Goal: Information Seeking & Learning: Learn about a topic

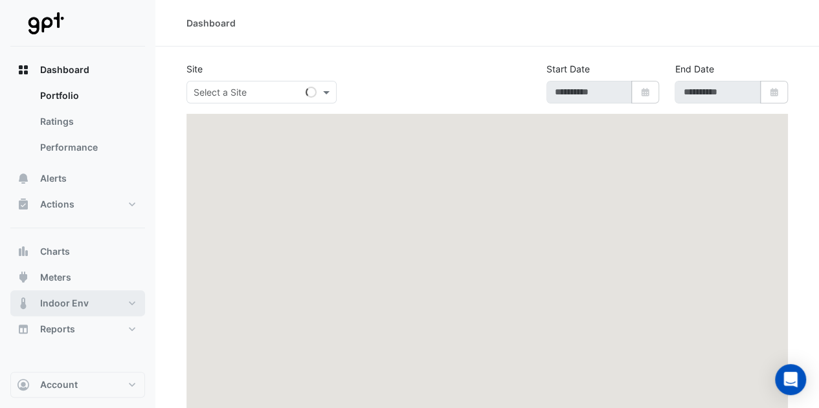
click at [55, 298] on span "Indoor Env" at bounding box center [64, 303] width 49 height 13
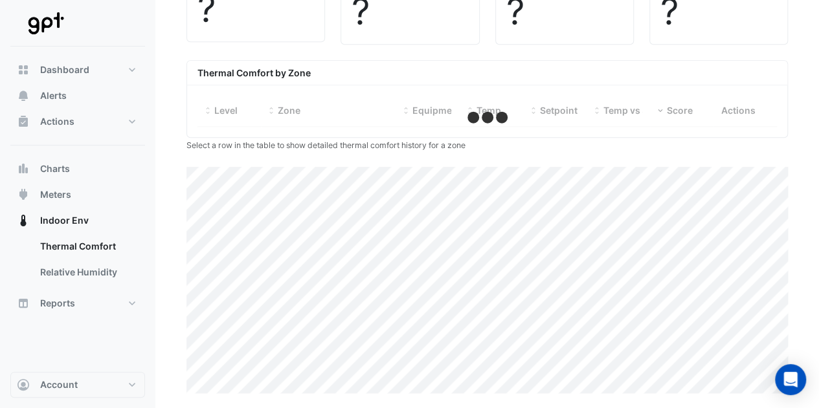
select select "**"
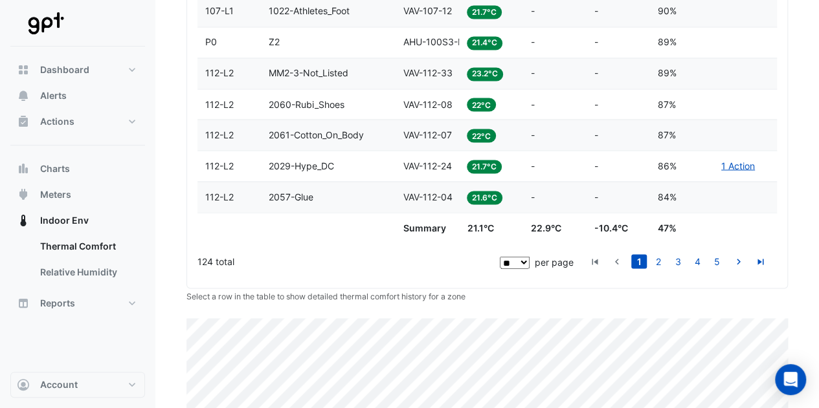
scroll to position [1282, 0]
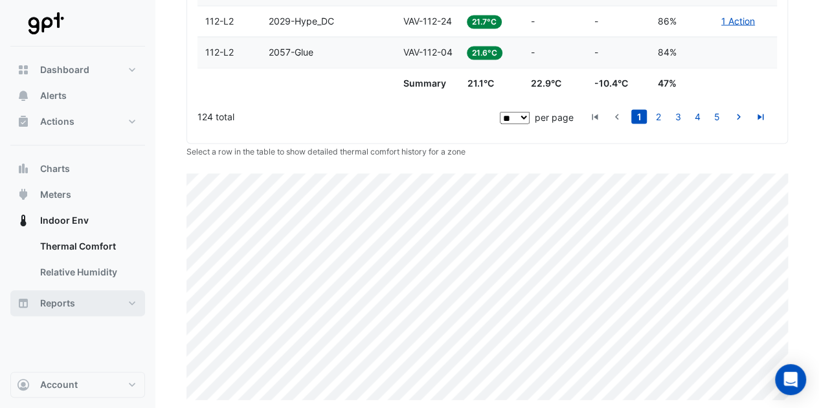
click at [79, 309] on button "Reports" at bounding box center [77, 304] width 135 height 26
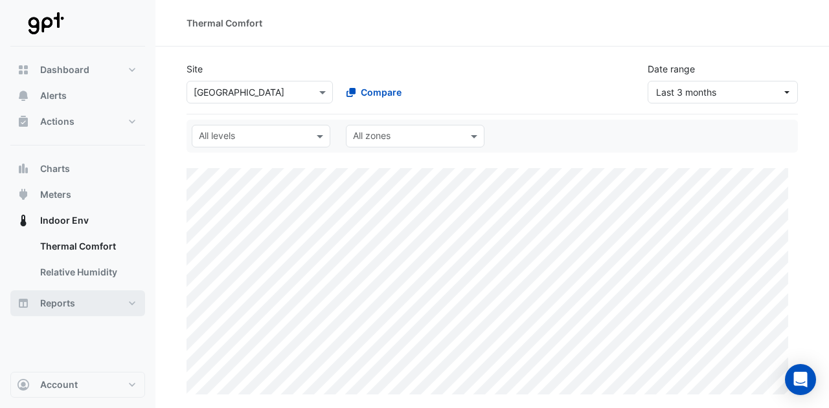
select select "**"
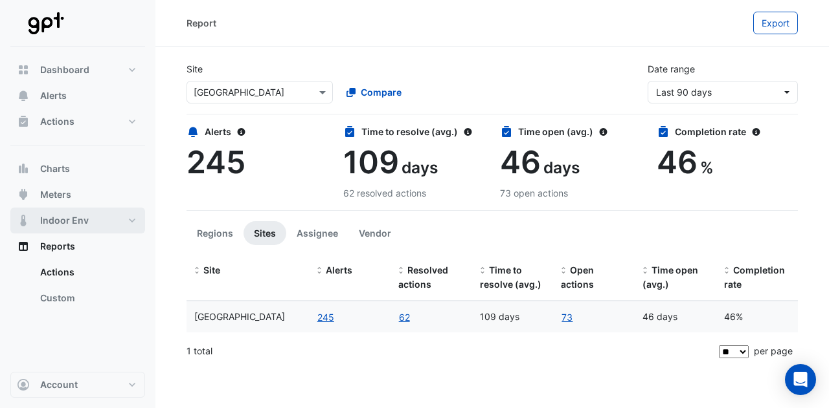
click at [58, 217] on span "Indoor Env" at bounding box center [64, 220] width 49 height 13
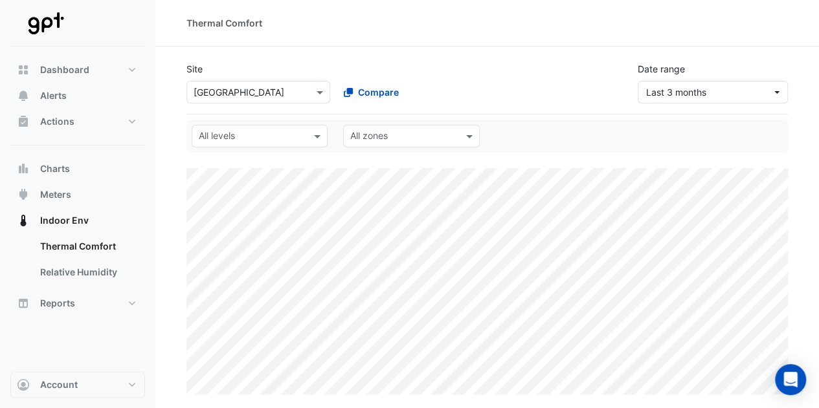
select select "**"
click at [787, 375] on icon "Open Intercom Messenger" at bounding box center [790, 380] width 15 height 17
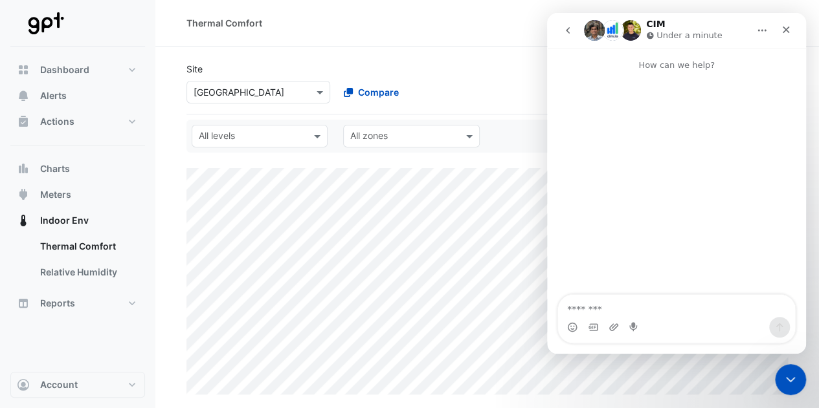
click at [573, 37] on button "go back" at bounding box center [567, 30] width 25 height 25
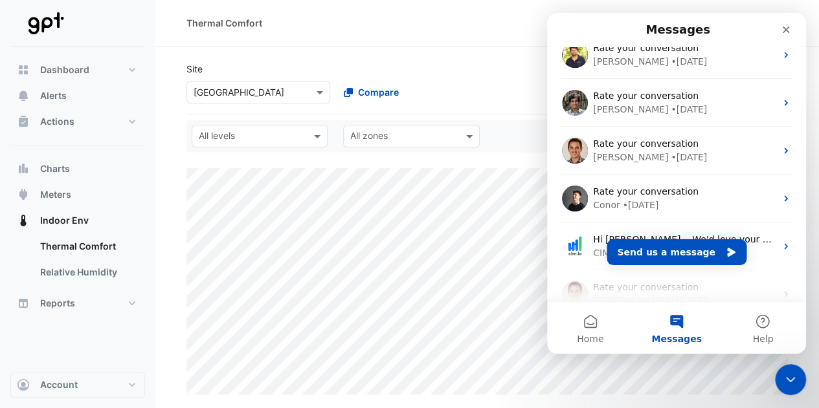
scroll to position [276, 0]
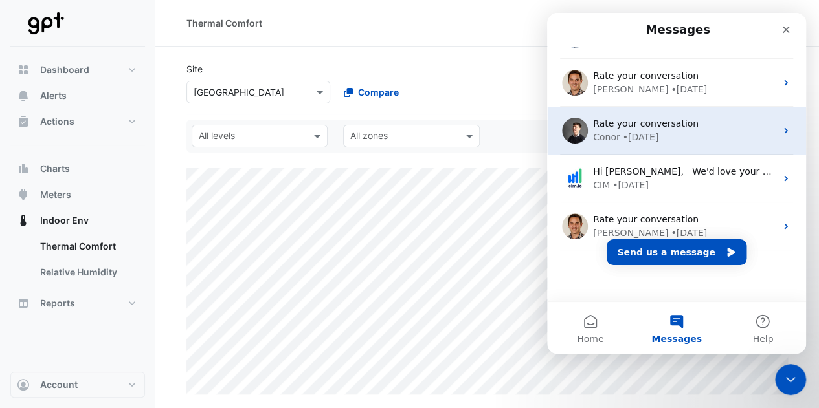
click at [657, 128] on span "Rate your conversation" at bounding box center [646, 123] width 106 height 10
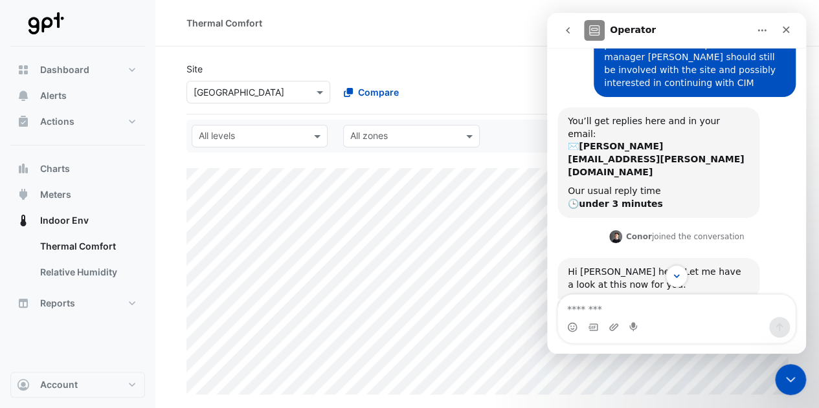
scroll to position [0, 0]
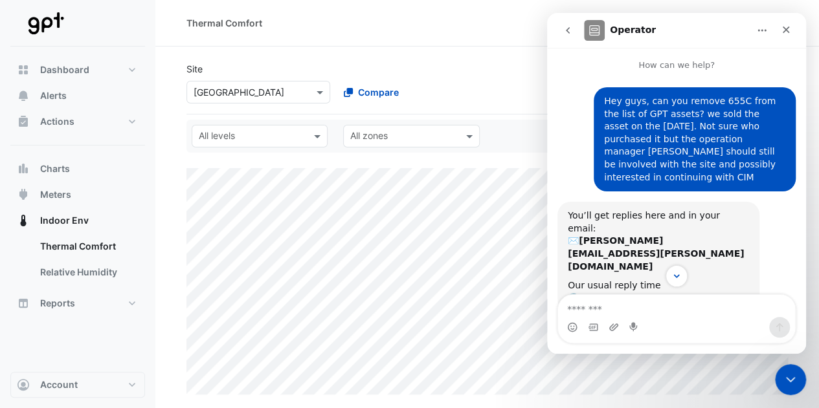
click at [564, 27] on icon "go back" at bounding box center [568, 30] width 10 height 10
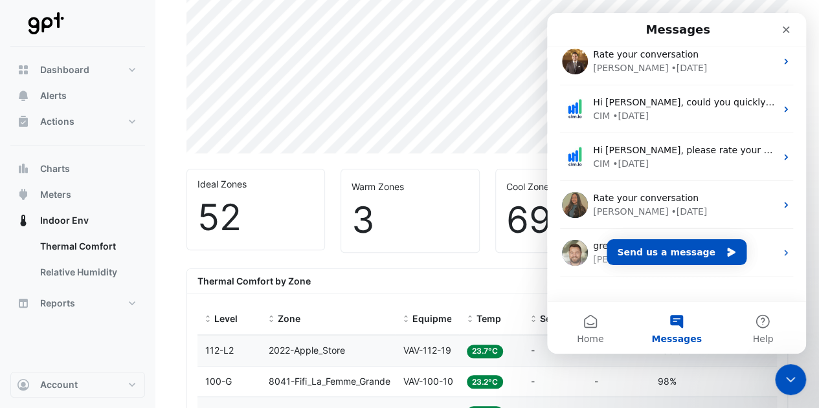
scroll to position [721, 0]
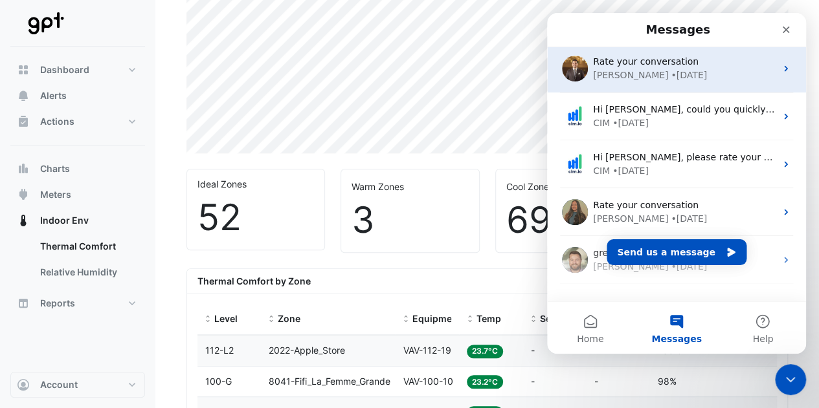
click at [645, 60] on span "Rate your conversation" at bounding box center [646, 61] width 106 height 10
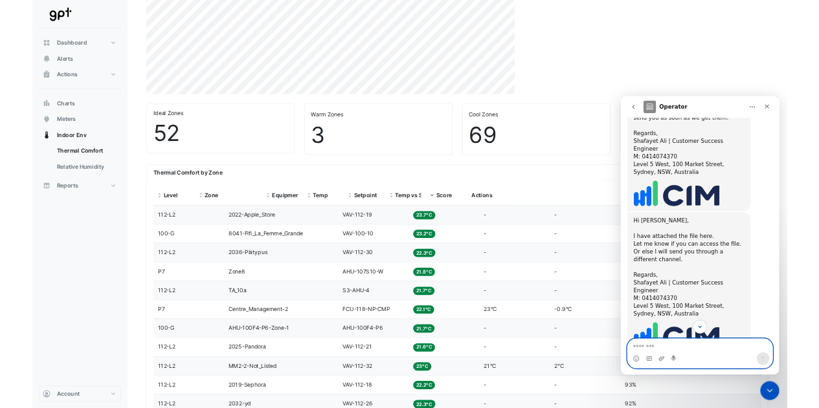
scroll to position [1084, 0]
